Goal: Register for event/course

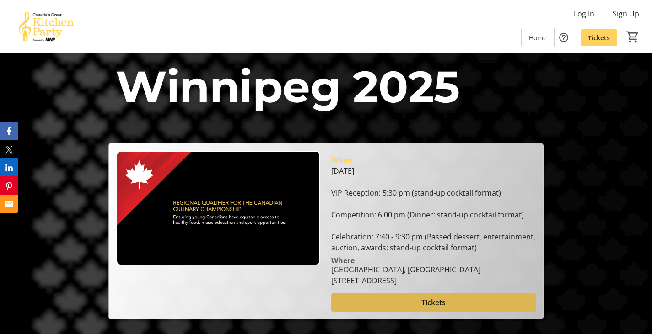
click at [507, 311] on span at bounding box center [433, 303] width 204 height 22
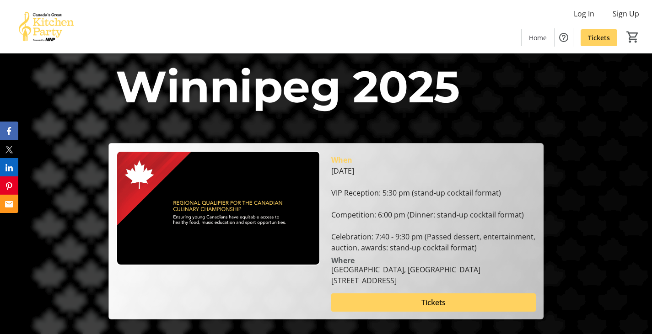
drag, startPoint x: 46, startPoint y: 2, endPoint x: 75, endPoint y: 81, distance: 83.6
click at [76, 93] on div "Winnipeg 2025 Winnipeg 2025 When Wednesday, October 1, 2025 VIP Reception: 5:30…" at bounding box center [326, 187] width 652 height 266
